Goal: Communication & Community: Answer question/provide support

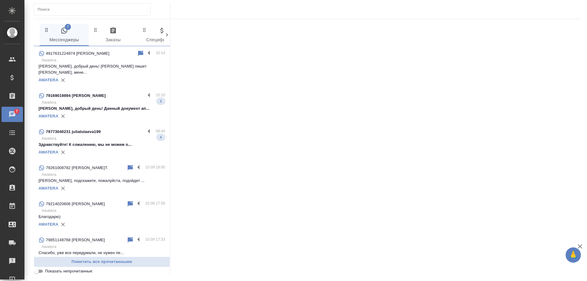
click at [105, 99] on p "Awatera" at bounding box center [104, 102] width 124 height 6
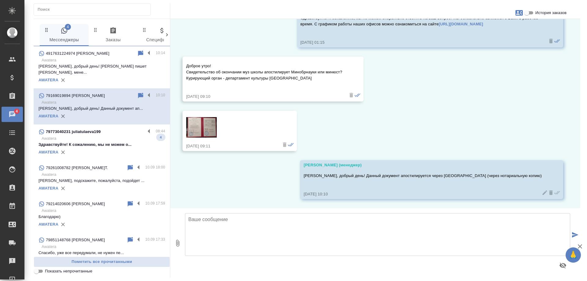
scroll to position [1493, 0]
click at [210, 130] on img at bounding box center [201, 127] width 31 height 21
click at [99, 142] on p "Здравствуйте! К сожалению, мы не можем о..." at bounding box center [102, 145] width 127 height 6
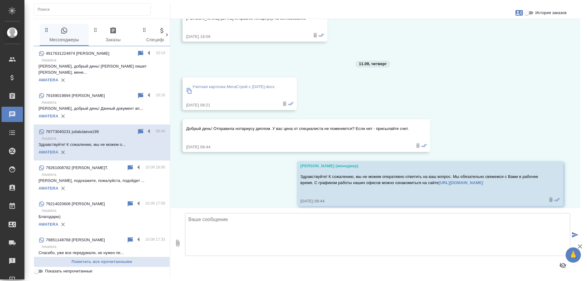
scroll to position [614, 0]
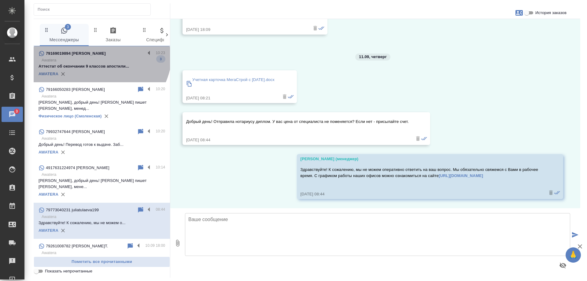
click at [95, 52] on div "79169019894 Татьяна" at bounding box center [92, 53] width 107 height 7
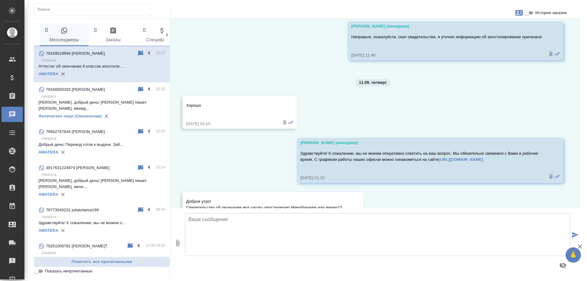
scroll to position [1325, 0]
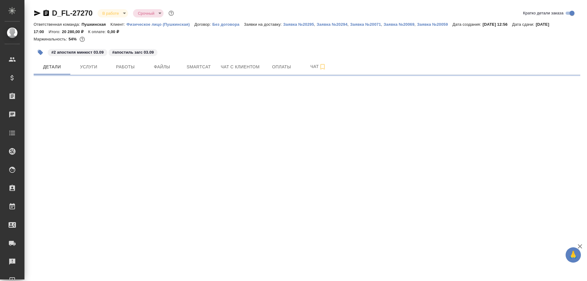
select select "RU"
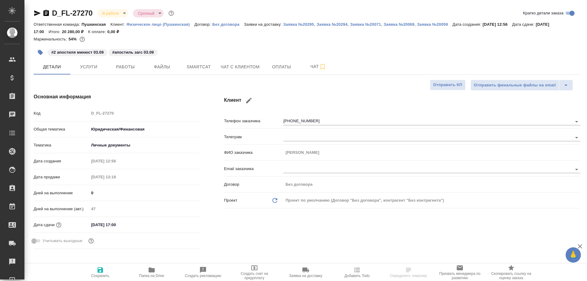
type textarea "x"
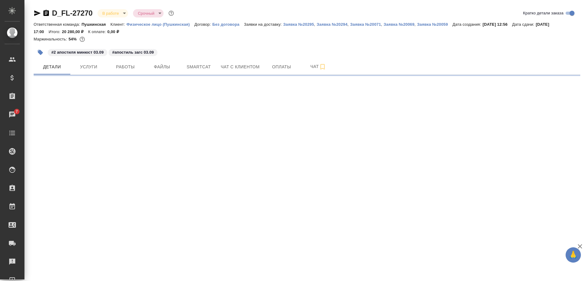
select select "RU"
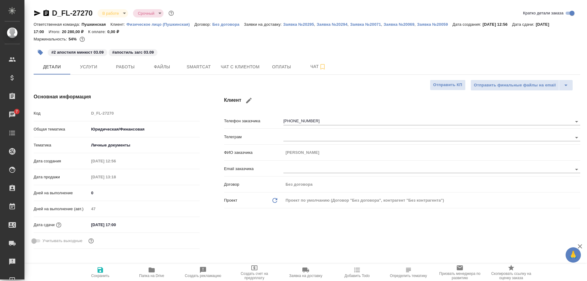
type textarea "x"
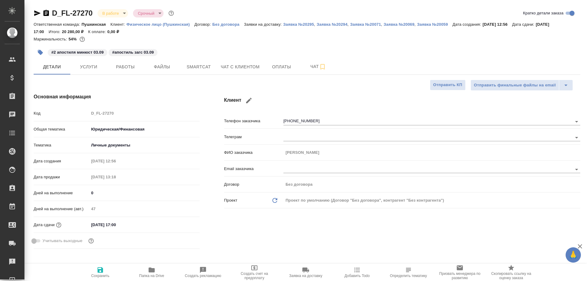
type textarea "x"
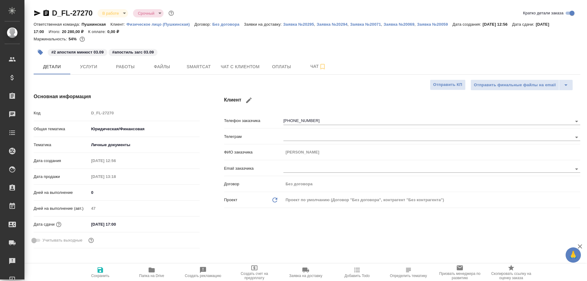
type textarea "x"
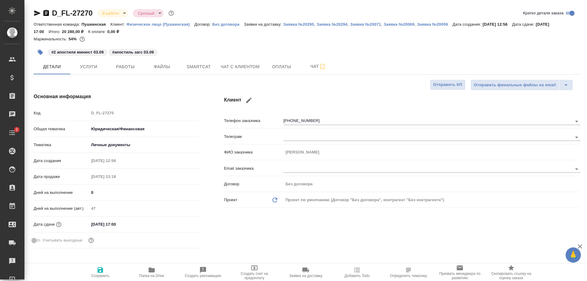
type textarea "x"
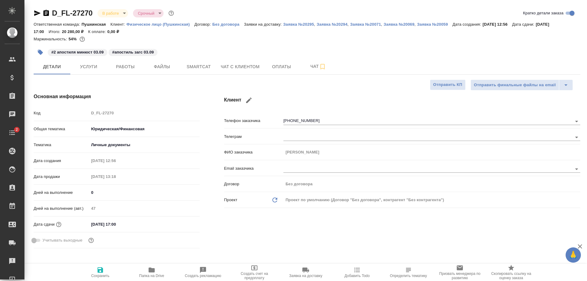
type textarea "x"
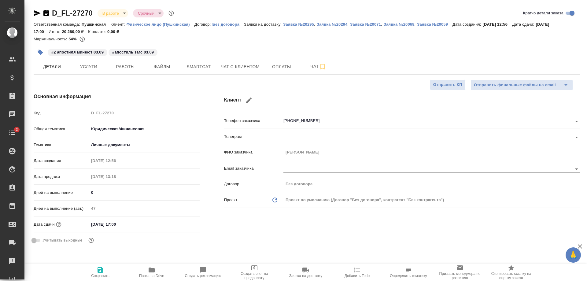
type textarea "x"
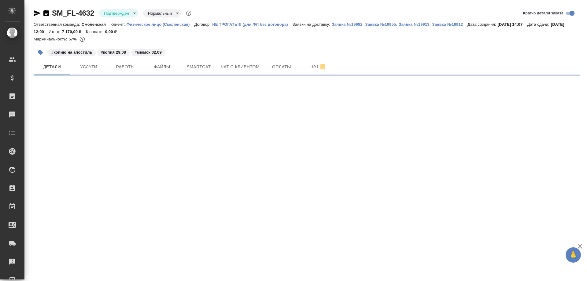
select select "RU"
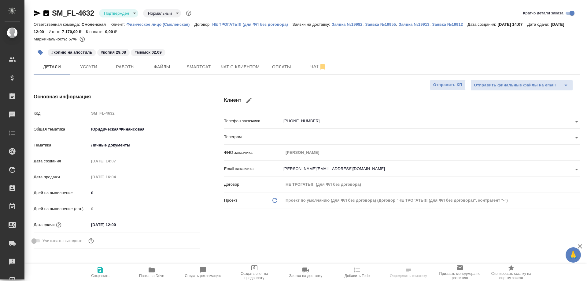
type textarea "x"
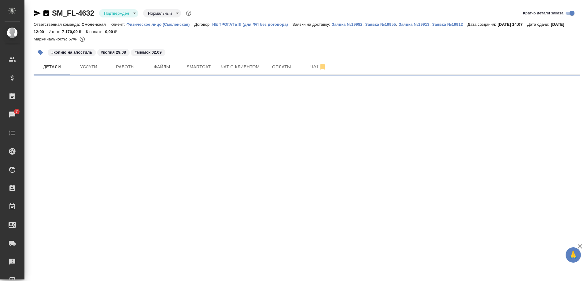
select select "RU"
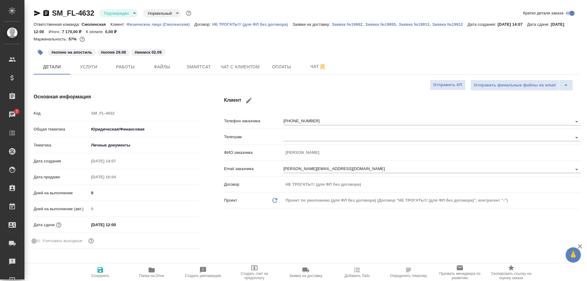
type textarea "x"
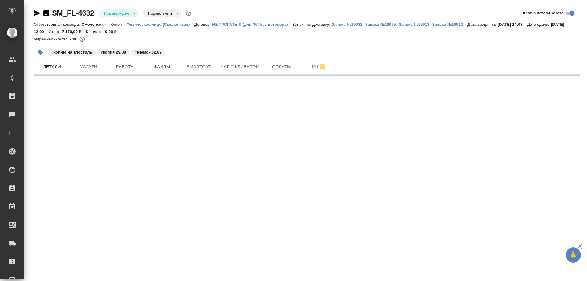
select select "RU"
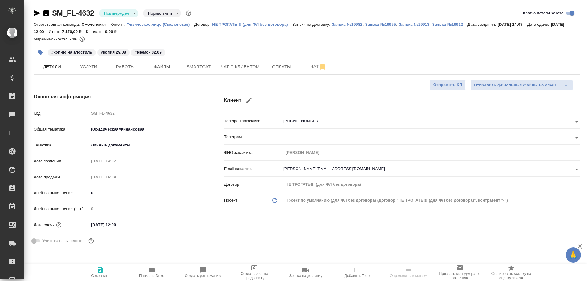
type textarea "x"
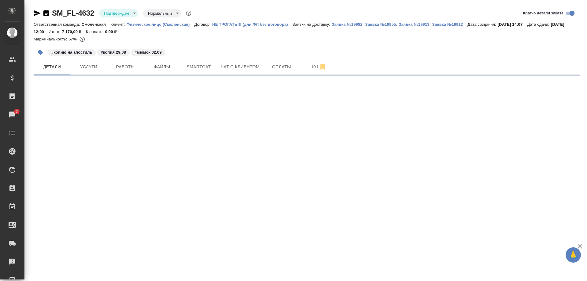
select select "RU"
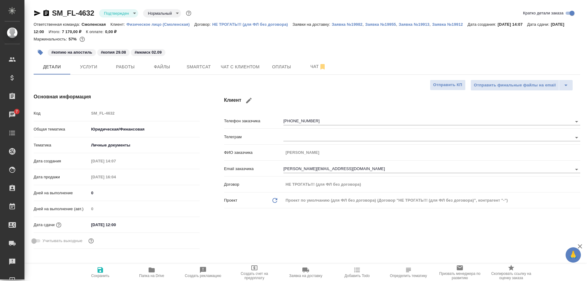
type textarea "x"
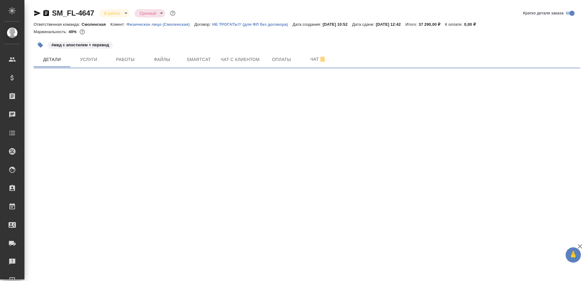
select select "RU"
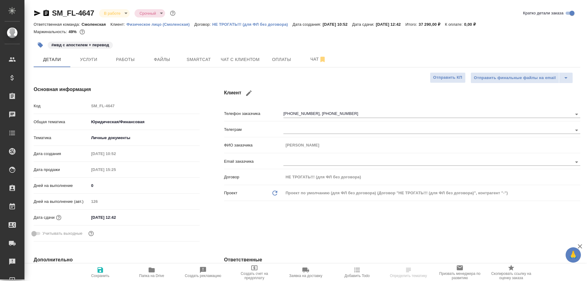
type textarea "x"
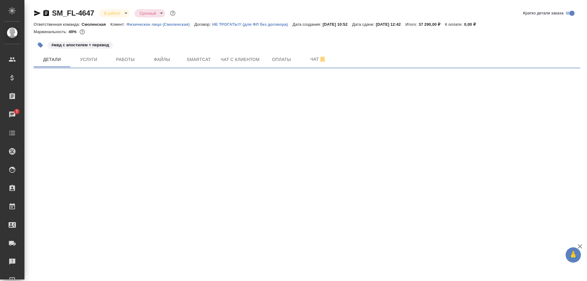
select select "RU"
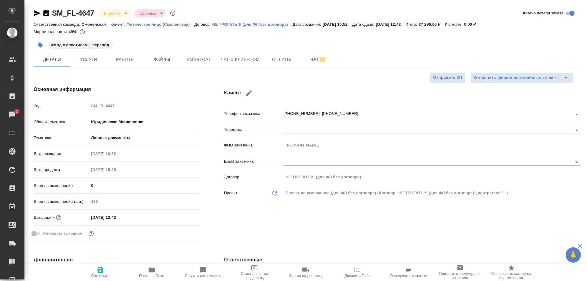
type textarea "x"
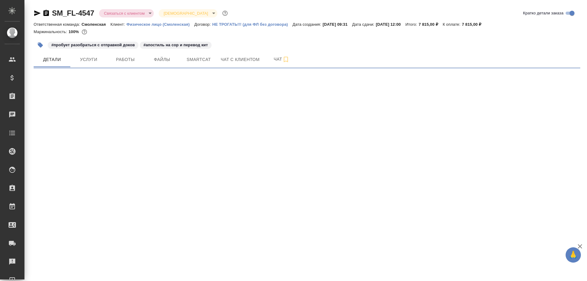
select select "RU"
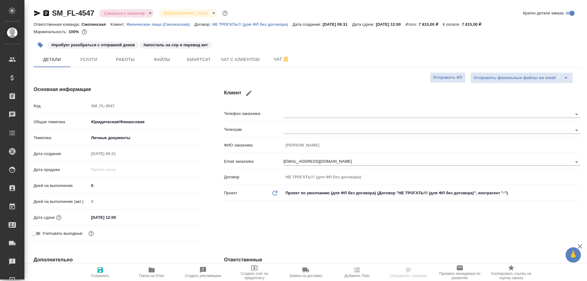
type textarea "x"
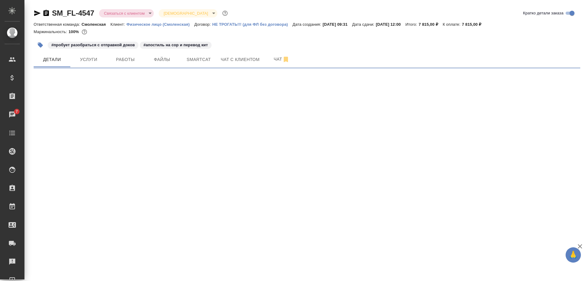
select select "RU"
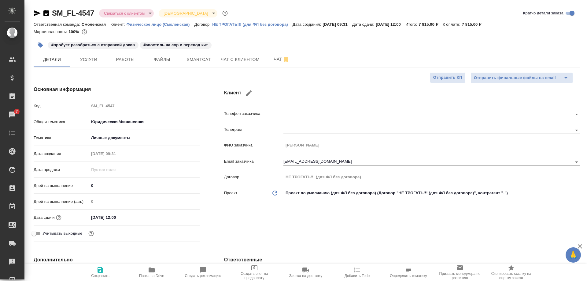
type textarea "x"
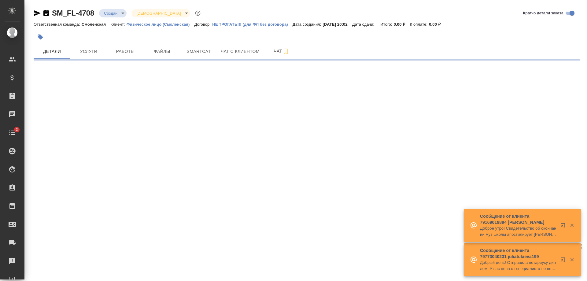
select select "RU"
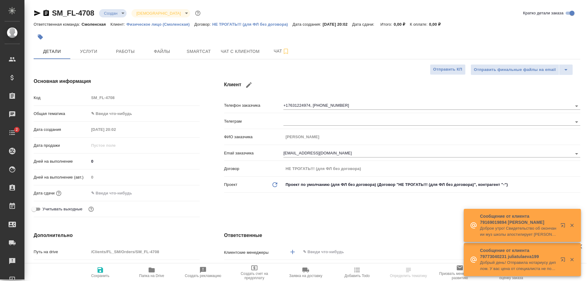
type textarea "x"
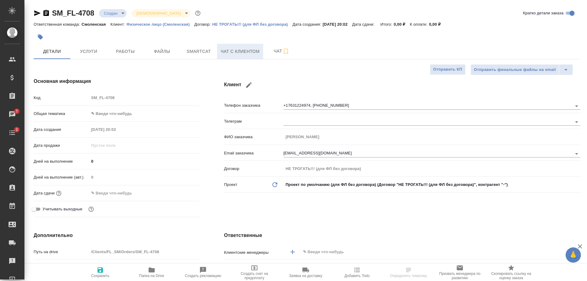
click at [234, 51] on span "Чат с клиентом" at bounding box center [240, 52] width 39 height 8
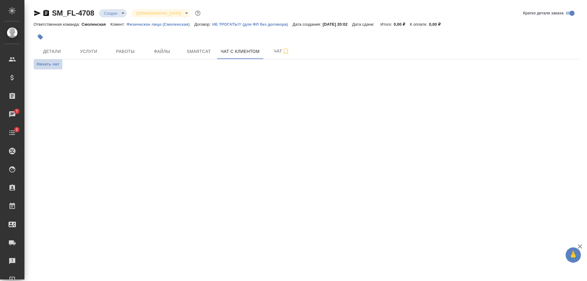
click at [56, 63] on span "Начать чат" at bounding box center [48, 64] width 23 height 7
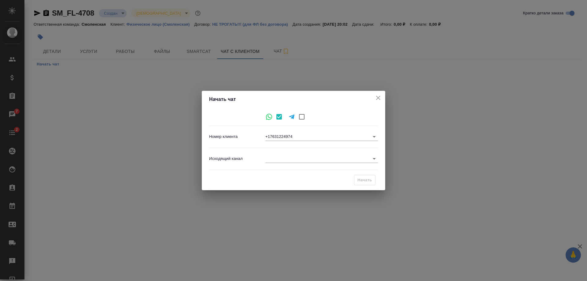
click at [372, 135] on body "🙏 .cls-1 fill:#fff; AWATERA [PERSON_NAME] Спецификации Заказы 7 Чаты 2 Todo Про…" at bounding box center [293, 140] width 587 height 281
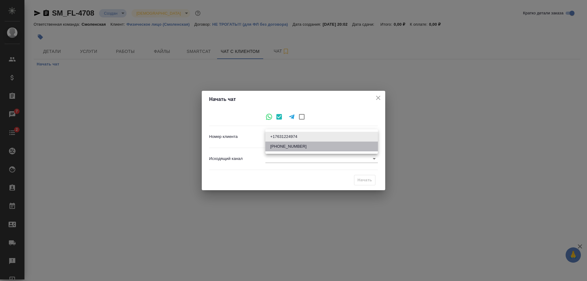
click at [289, 148] on li "[PHONE_NUMBER]" at bounding box center [322, 147] width 113 height 10
type input "0d51d38def3f6fd0dc3f1a65"
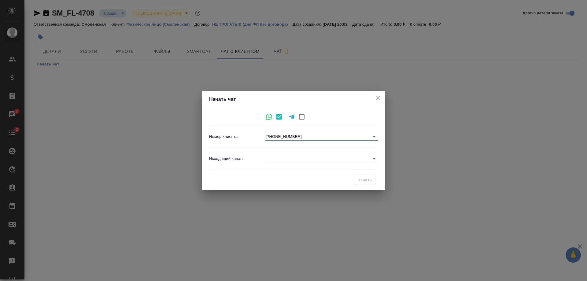
click at [370, 159] on body "🙏 .cls-1 fill:#fff; AWATERA [PERSON_NAME] Спецификации Заказы 7 Чаты 2 Todo Про…" at bounding box center [293, 140] width 587 height 281
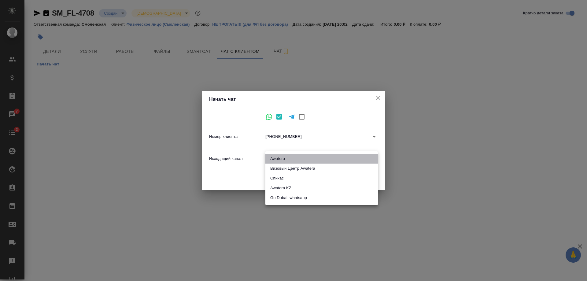
click at [358, 156] on li "Awatera" at bounding box center [322, 159] width 113 height 10
type input "2"
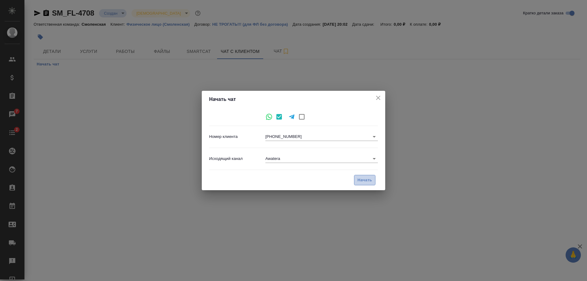
click at [362, 181] on span "Начать" at bounding box center [365, 180] width 15 height 7
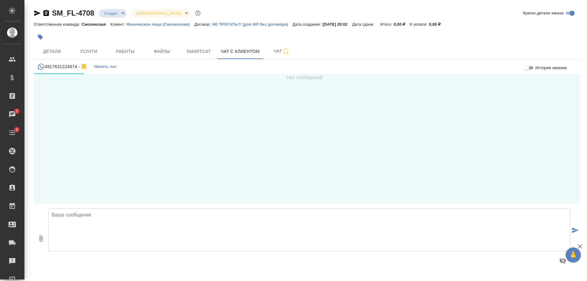
click at [184, 237] on textarea at bounding box center [309, 230] width 522 height 43
click at [114, 227] on textarea at bounding box center [309, 230] width 522 height 43
click at [110, 216] on textarea at bounding box center [309, 230] width 522 height 43
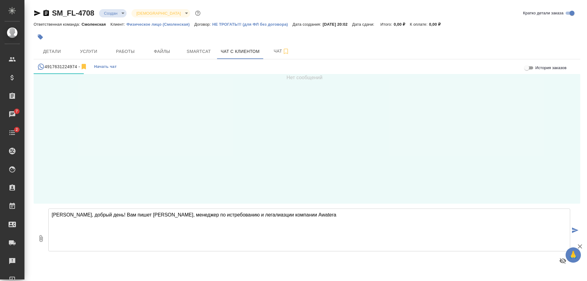
click at [230, 215] on textarea "[PERSON_NAME], добрый день! Вам пишет [PERSON_NAME], менеджер по истребованию и…" at bounding box center [309, 230] width 522 height 43
click at [232, 214] on textarea "[PERSON_NAME], добрый день! Вам пишет [PERSON_NAME], менеджер по истребованию и…" at bounding box center [309, 230] width 522 height 43
click at [296, 215] on textarea "[PERSON_NAME], добрый день! Вам пишет [PERSON_NAME], менеджер по истребованию и…" at bounding box center [309, 230] width 522 height 43
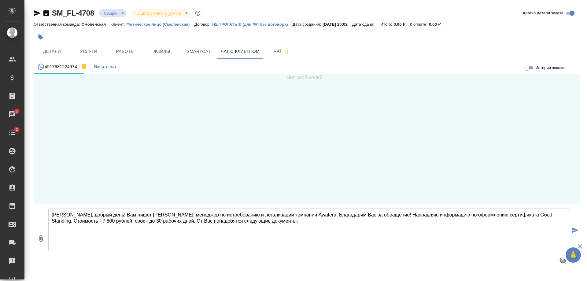
click at [314, 252] on div "[PERSON_NAME], добрый день! Вам пишет [PERSON_NAME], менеджер по истребованию и…" at bounding box center [309, 238] width 527 height 65
click at [246, 221] on textarea "[PERSON_NAME], добрый день! Вам пишет [PERSON_NAME], менеджер по истребованию и…" at bounding box center [309, 230] width 522 height 43
drag, startPoint x: 246, startPoint y: 220, endPoint x: 95, endPoint y: 224, distance: 151.2
click at [95, 224] on textarea "[PERSON_NAME], добрый день! Вам пишет [PERSON_NAME], менеджер по истребованию и…" at bounding box center [309, 230] width 522 height 43
paste textarea "Lo Ips dolorsitame consectet adipiscin: 8) elitse doeiusmod t incididunt utla e…"
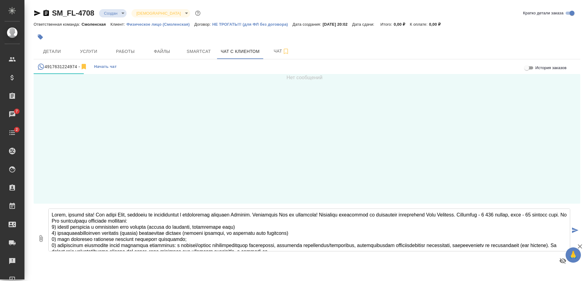
click at [254, 226] on textarea at bounding box center [309, 230] width 522 height 43
click at [255, 226] on textarea at bounding box center [309, 230] width 522 height 43
click at [214, 228] on textarea at bounding box center [309, 230] width 522 height 43
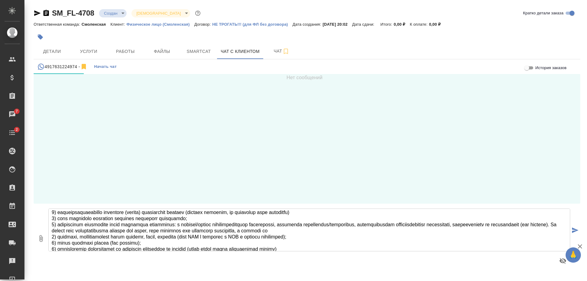
scroll to position [31, 0]
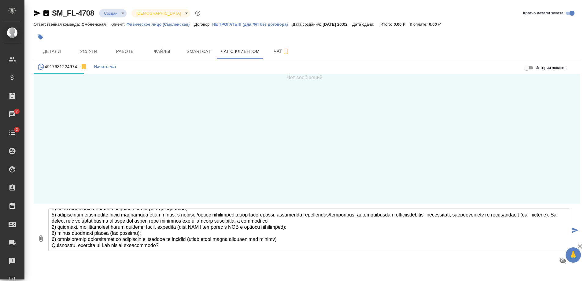
click at [382, 221] on textarea at bounding box center [309, 230] width 522 height 43
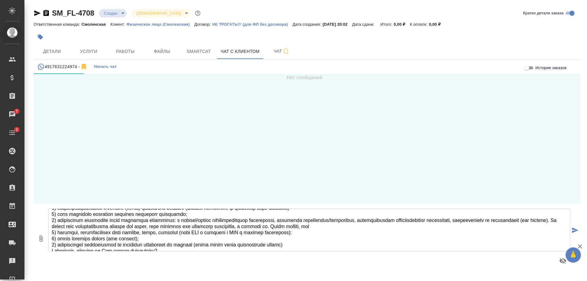
scroll to position [21, 0]
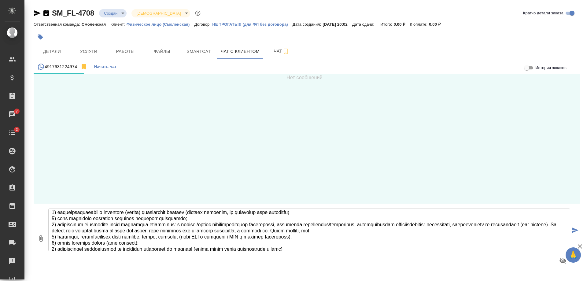
drag, startPoint x: 419, startPoint y: 219, endPoint x: 120, endPoint y: 229, distance: 299.7
click at [120, 229] on textarea at bounding box center [309, 230] width 522 height 43
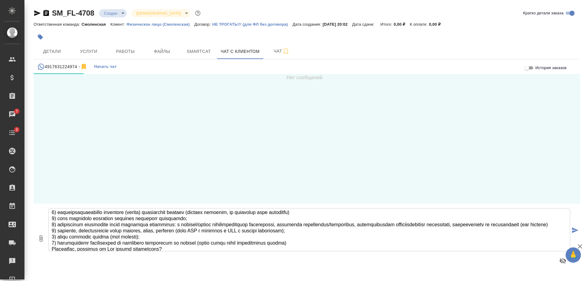
scroll to position [37, 0]
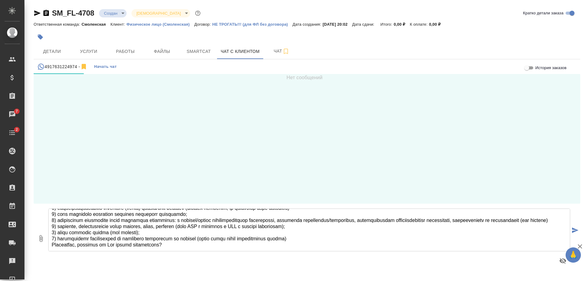
click at [118, 244] on textarea at bounding box center [309, 230] width 522 height 43
type textarea "Lorem, ipsumd sita! Con adipi Elit, seddoeiu te incididuntut l etdoloremag aliq…"
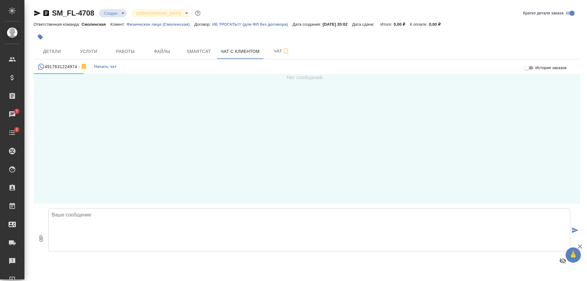
scroll to position [0, 0]
click at [59, 50] on span "Детали" at bounding box center [51, 52] width 29 height 8
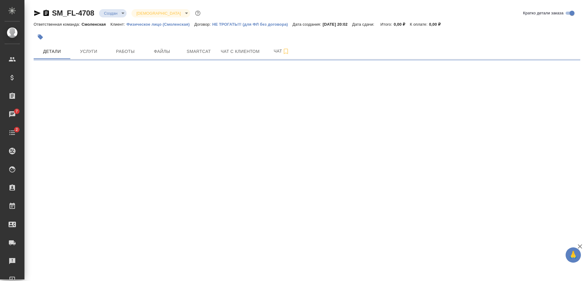
select select "RU"
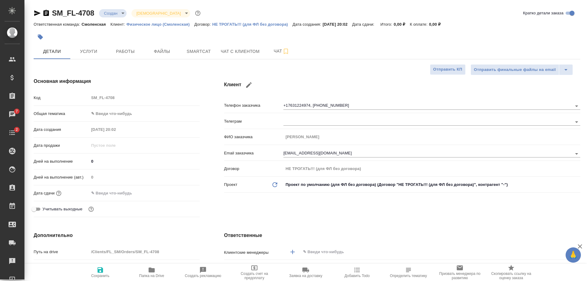
type textarea "x"
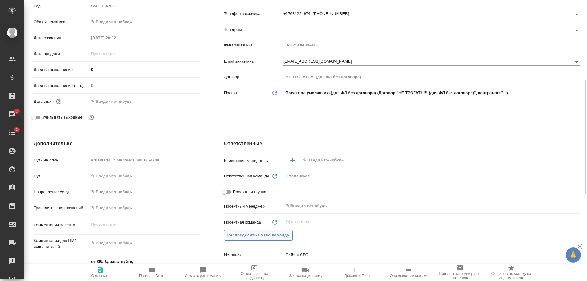
scroll to position [184, 0]
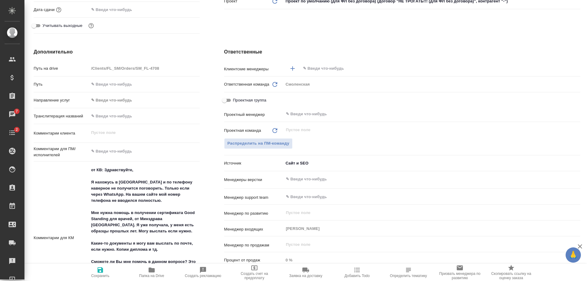
click at [320, 69] on input "text" at bounding box center [431, 68] width 256 height 7
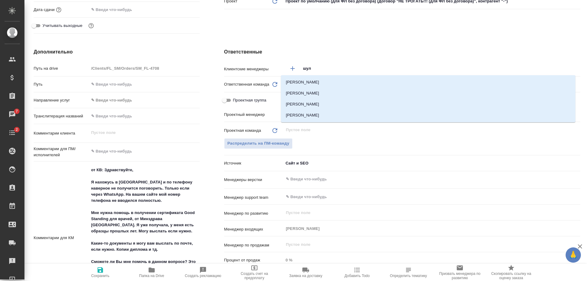
type input "шуль"
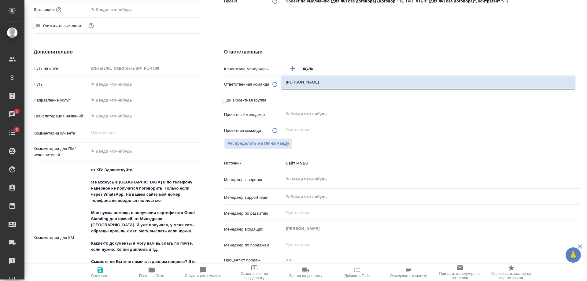
click at [319, 79] on li "[PERSON_NAME]" at bounding box center [428, 82] width 295 height 11
type textarea "x"
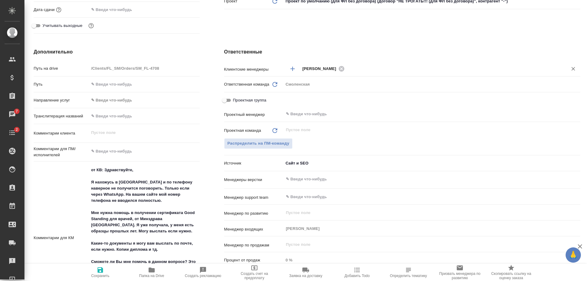
click at [103, 271] on icon "button" at bounding box center [101, 270] width 6 height 6
type textarea "x"
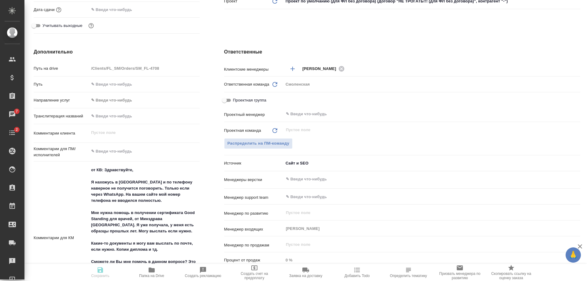
type textarea "x"
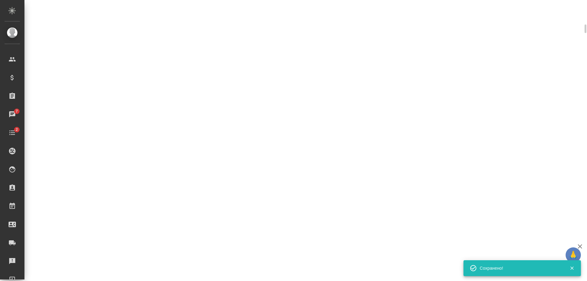
scroll to position [179, 0]
select select "RU"
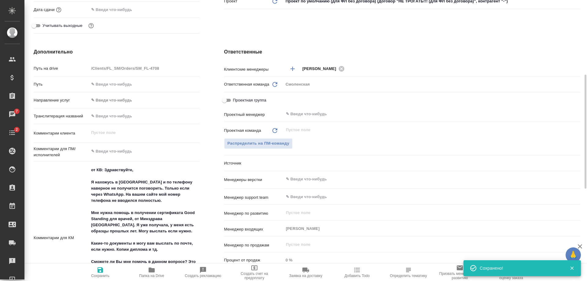
type textarea "x"
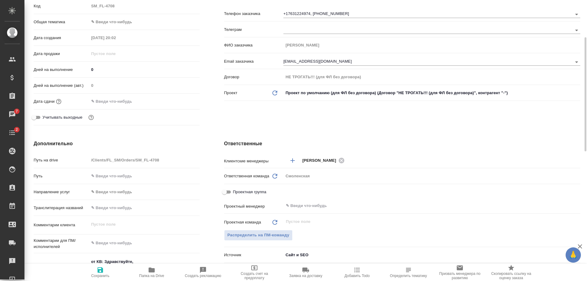
scroll to position [0, 0]
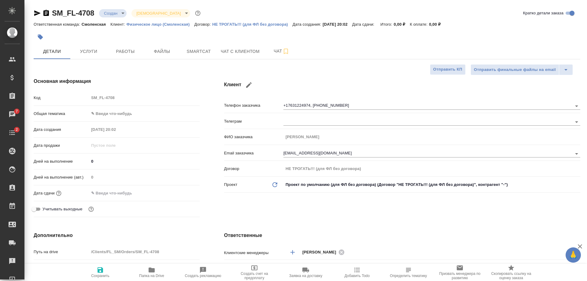
click at [114, 11] on body "🙏 .cls-1 fill:#fff; AWATERA [PERSON_NAME] Спецификации Заказы 7 Чаты 2 Todo Про…" at bounding box center [293, 140] width 587 height 281
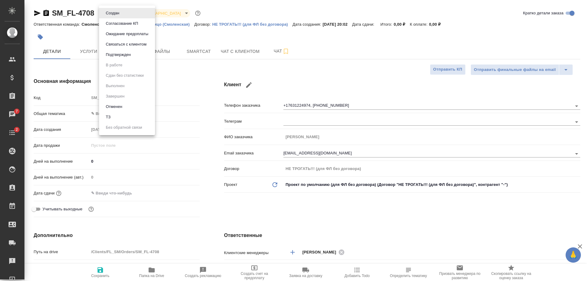
click at [124, 40] on li "Связаться с клиентом" at bounding box center [127, 44] width 56 height 10
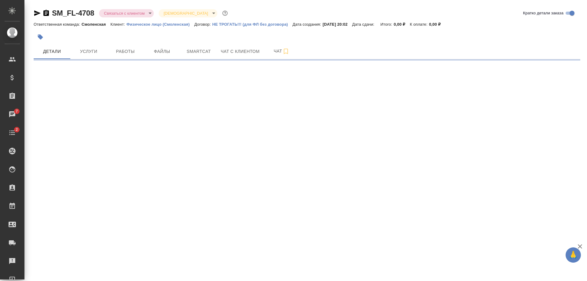
select select "RU"
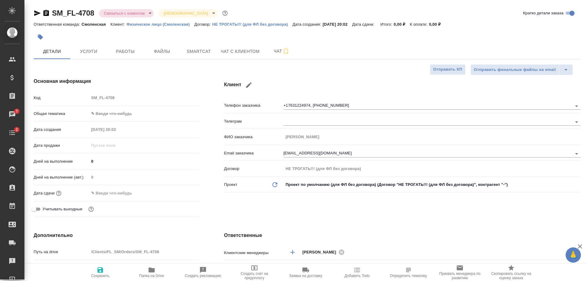
type textarea "x"
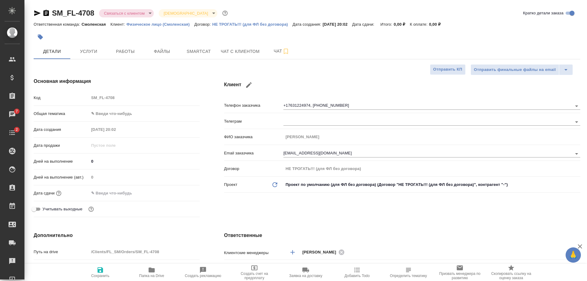
type textarea "x"
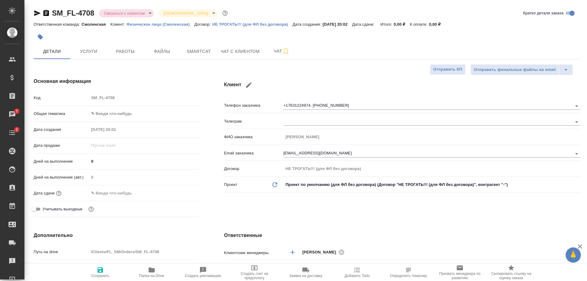
type textarea "x"
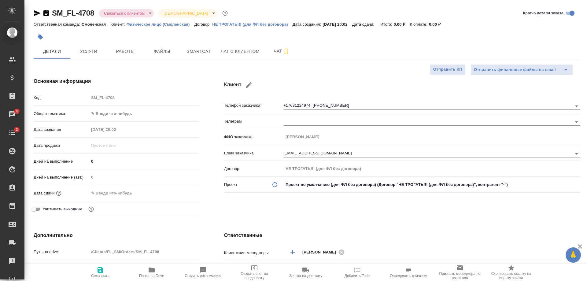
type textarea "x"
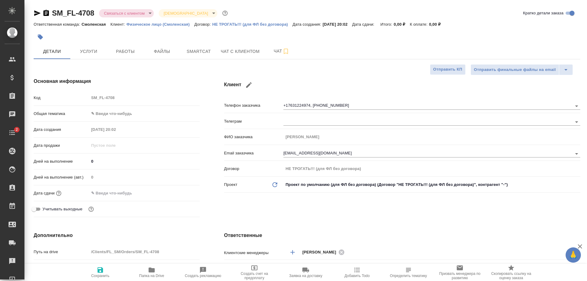
type textarea "x"
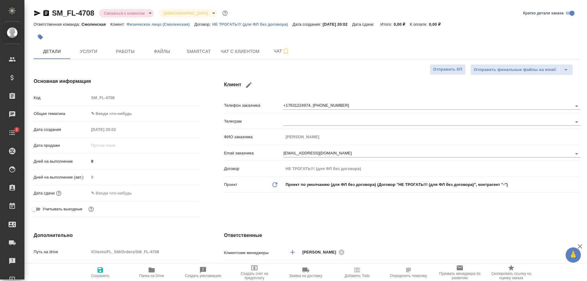
type textarea "x"
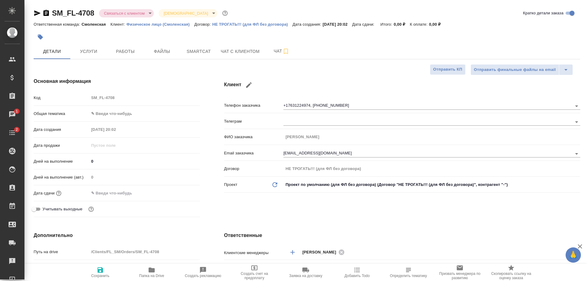
type textarea "x"
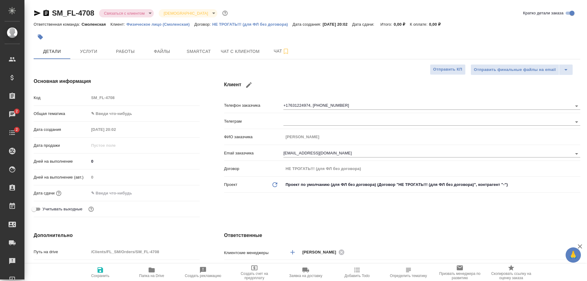
type textarea "x"
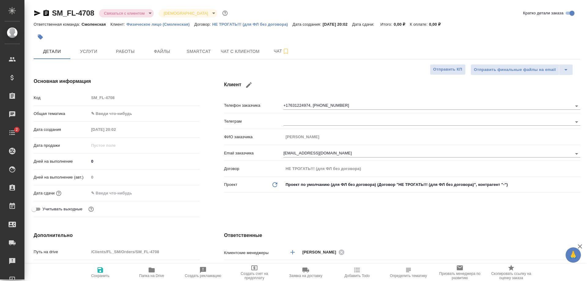
type textarea "x"
